Goal: Transaction & Acquisition: Purchase product/service

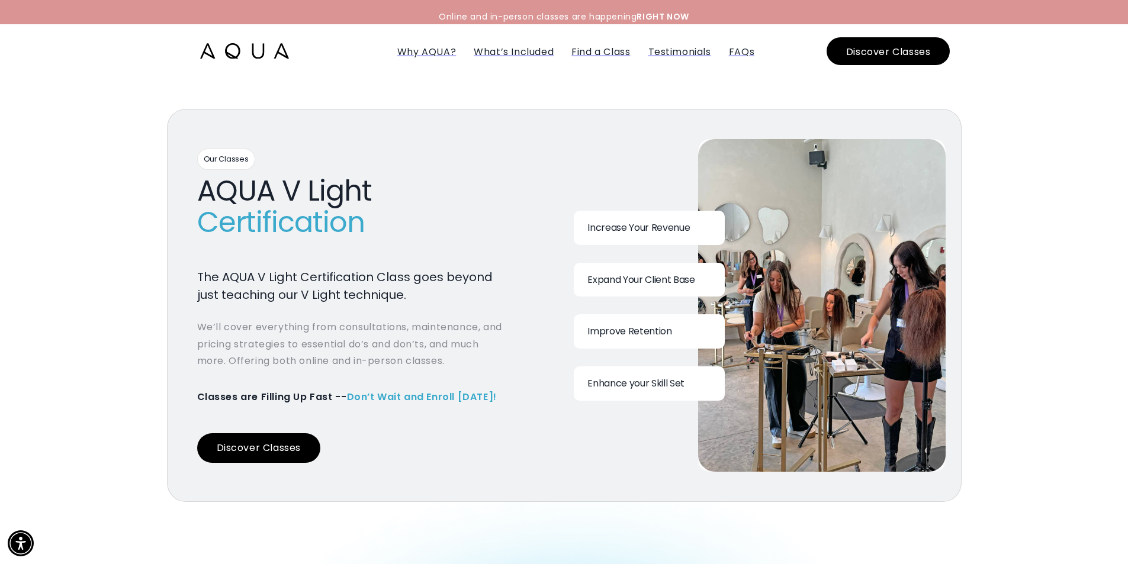
scroll to position [1125, 0]
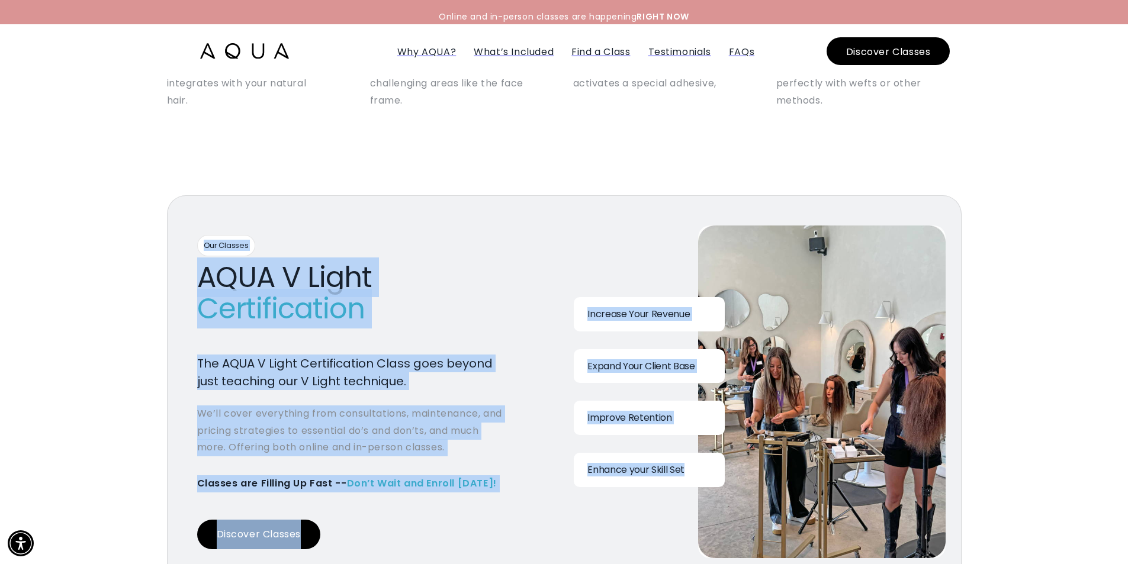
drag, startPoint x: 1127, startPoint y: 121, endPoint x: 1123, endPoint y: 185, distance: 64.6
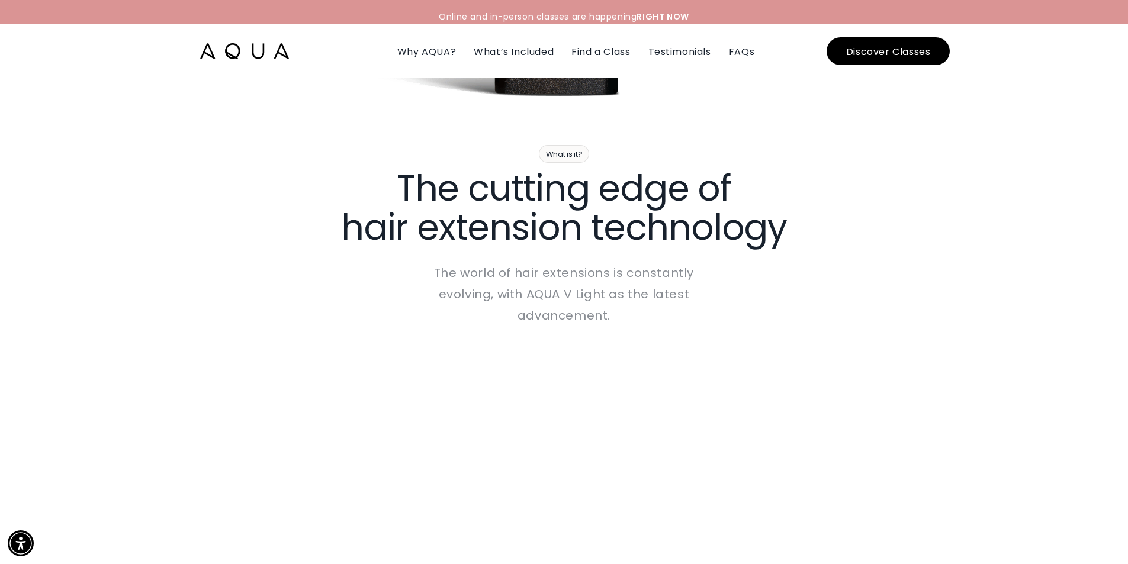
scroll to position [0, 0]
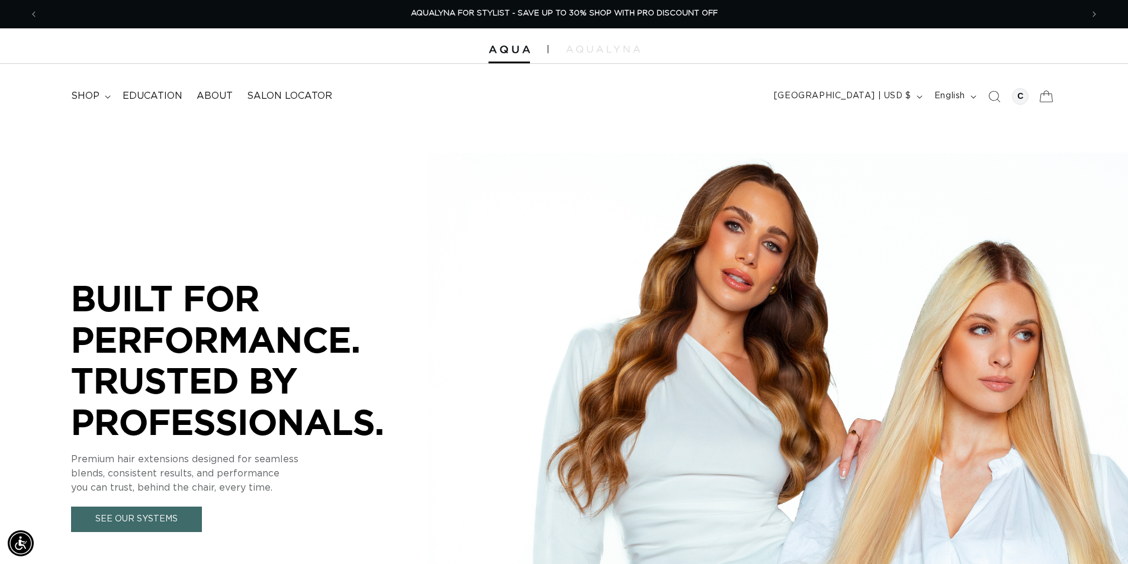
click at [1049, 94] on icon at bounding box center [1046, 96] width 28 height 28
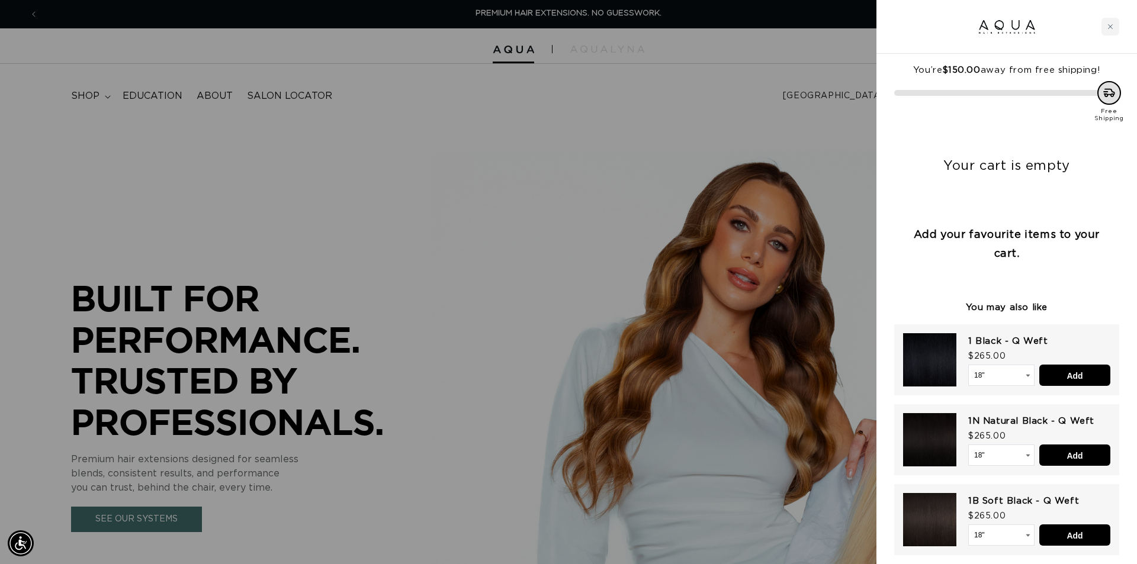
click at [768, 138] on div at bounding box center [568, 282] width 1137 height 564
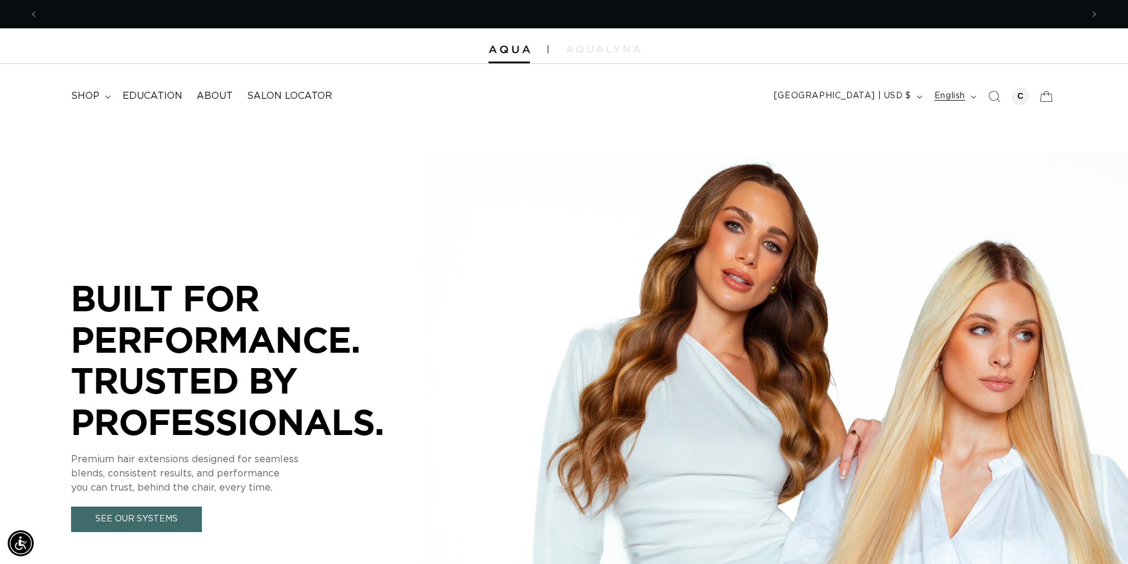
scroll to position [0, 1044]
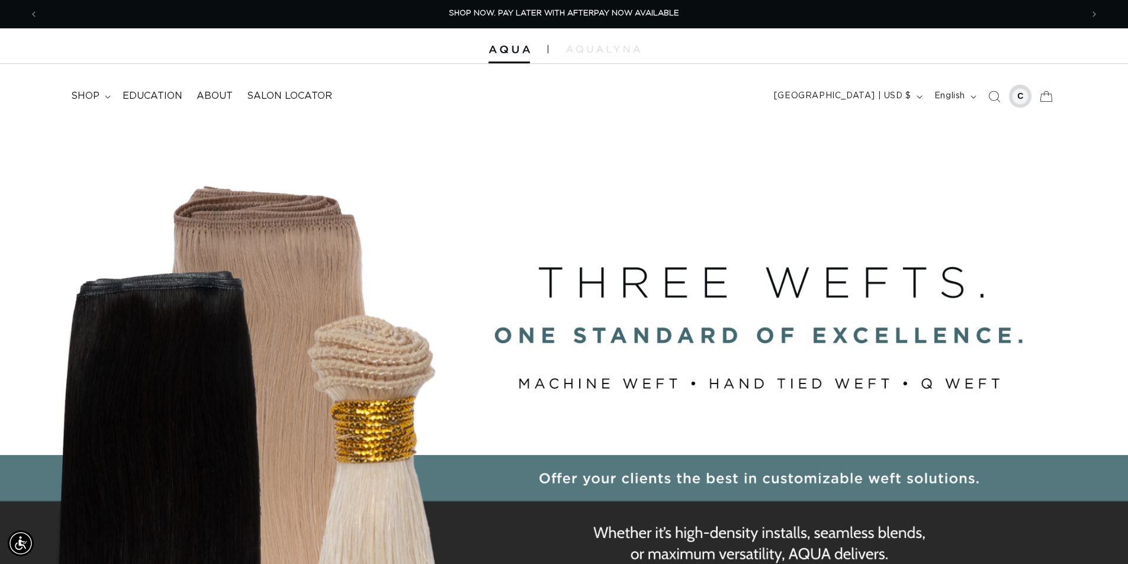
click at [1018, 91] on div at bounding box center [1020, 96] width 17 height 17
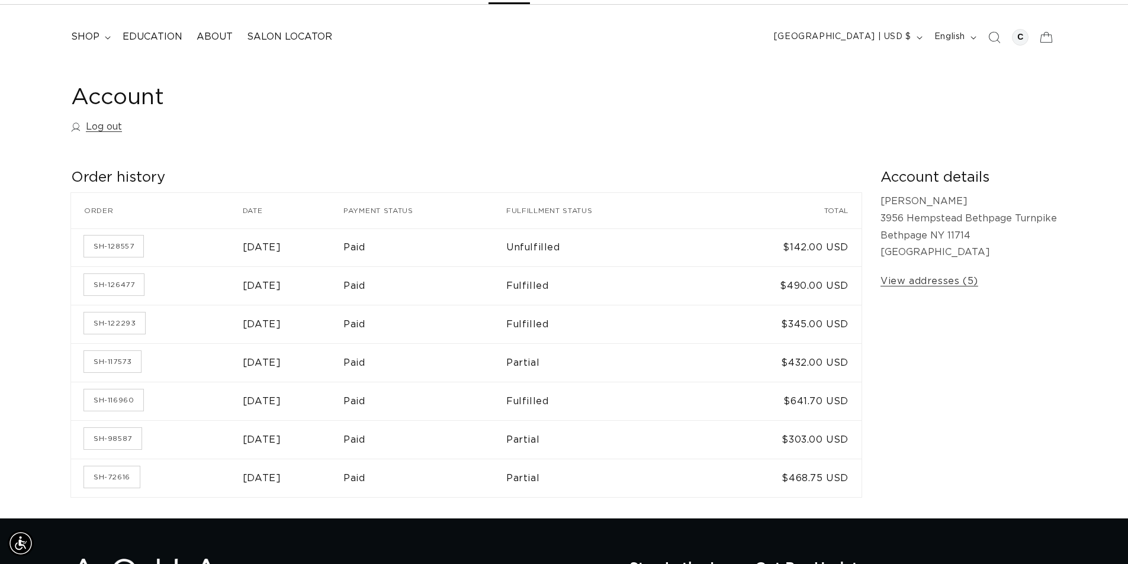
scroll to position [0, 2087]
click at [115, 243] on link "SH-128557" at bounding box center [113, 246] width 59 height 21
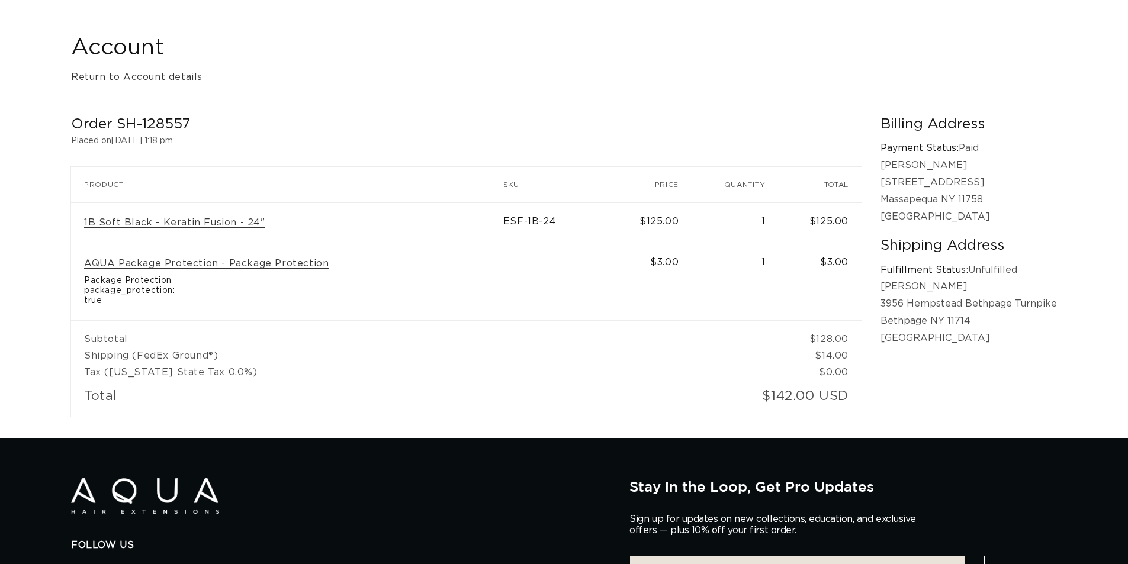
scroll to position [237, 0]
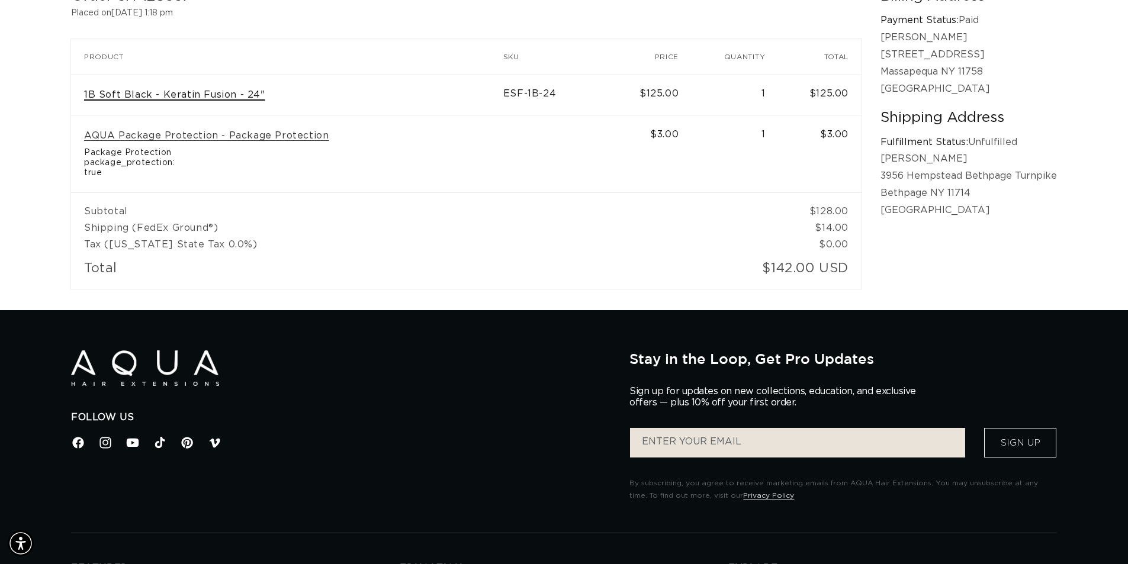
click at [157, 96] on link "1B Soft Black - Keratin Fusion - 24"" at bounding box center [174, 95] width 181 height 12
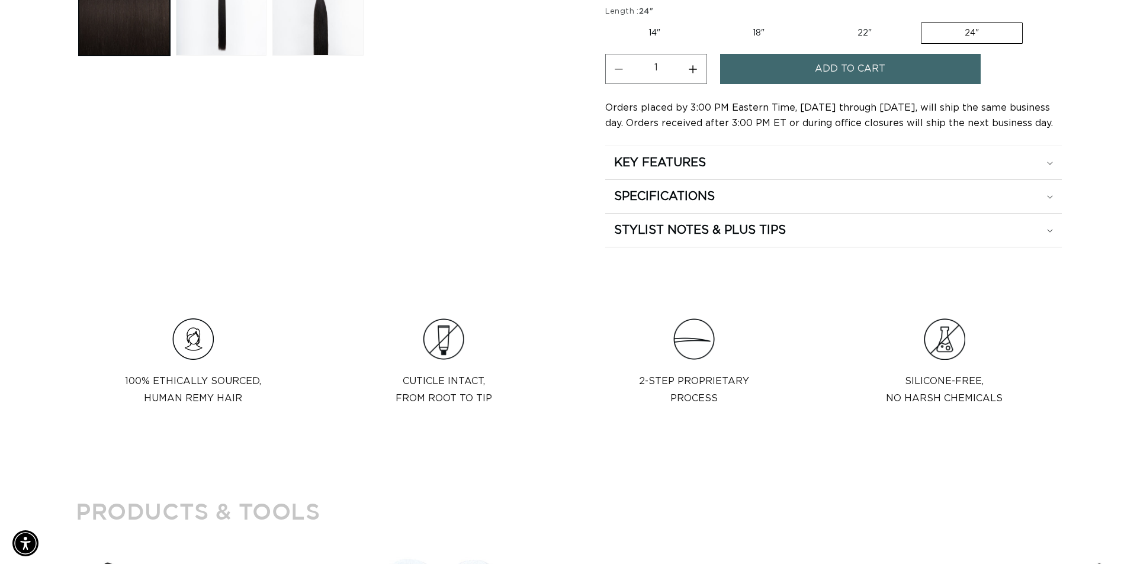
scroll to position [651, 0]
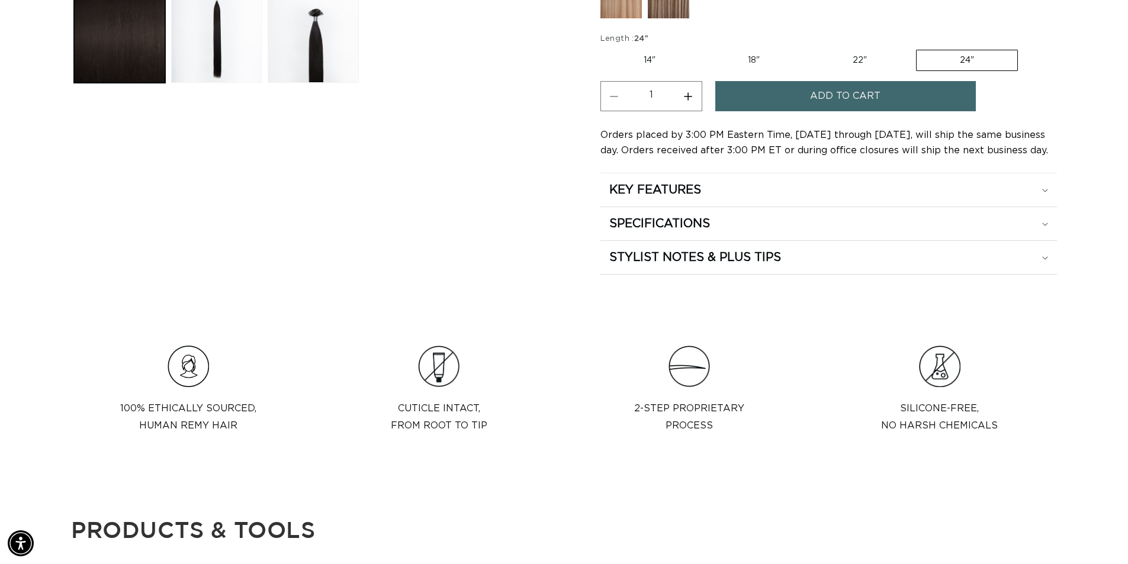
click at [813, 100] on span "Add to cart" at bounding box center [845, 96] width 70 height 30
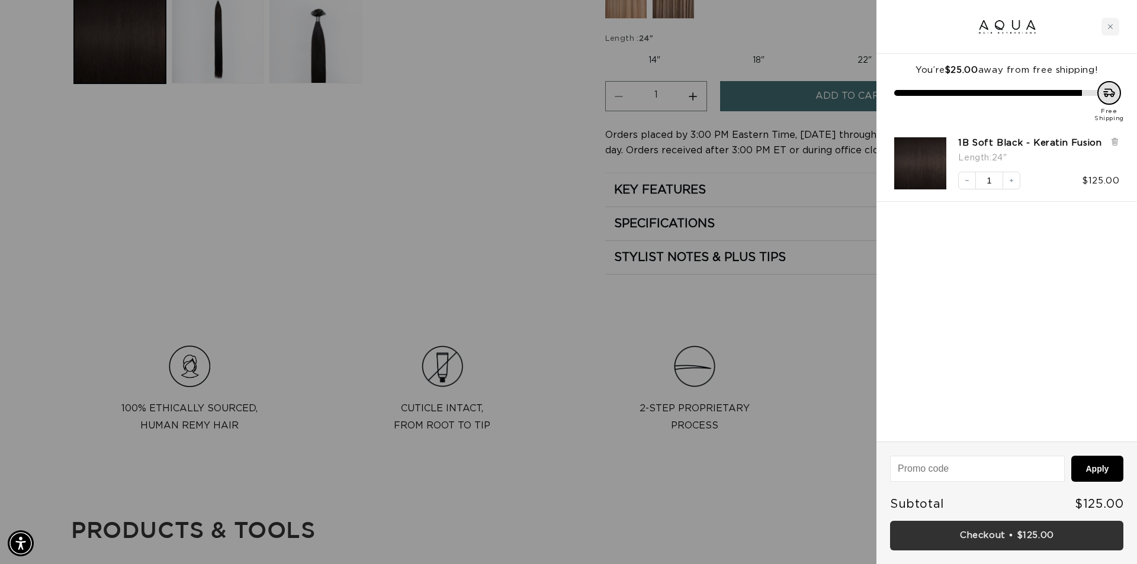
scroll to position [0, 0]
click at [963, 539] on link "Checkout • $125.00" at bounding box center [1006, 536] width 233 height 30
